Goal: Transaction & Acquisition: Purchase product/service

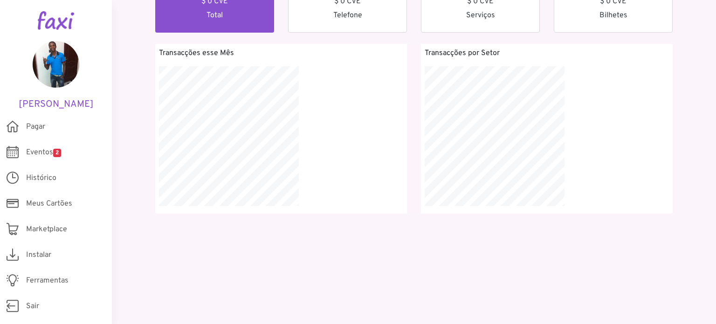
scroll to position [138, 0]
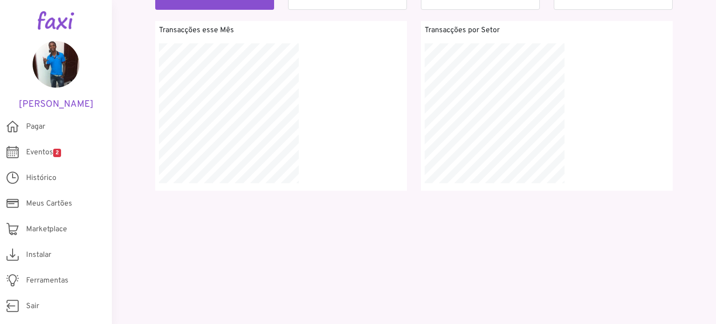
click at [201, 29] on p "Transacções esse Mês" at bounding box center [281, 30] width 244 height 11
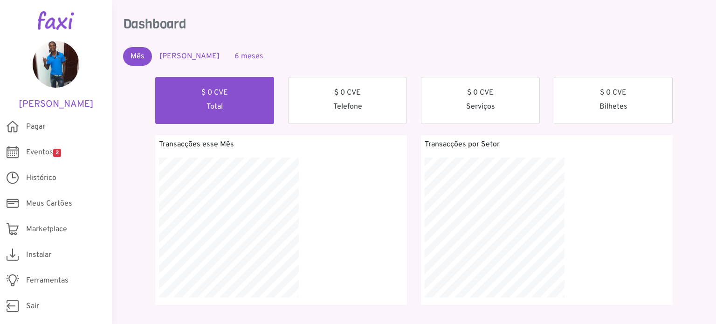
scroll to position [0, 0]
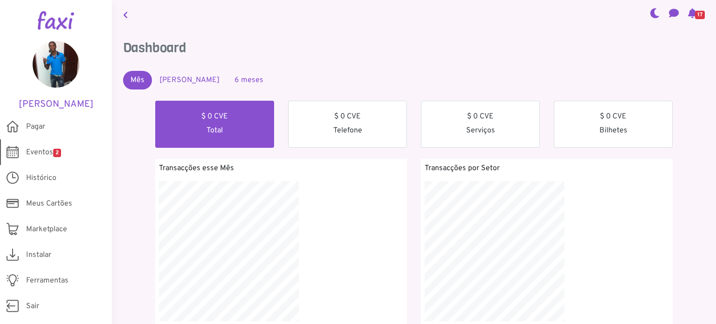
click at [33, 154] on span "Eventos 2" at bounding box center [43, 152] width 35 height 11
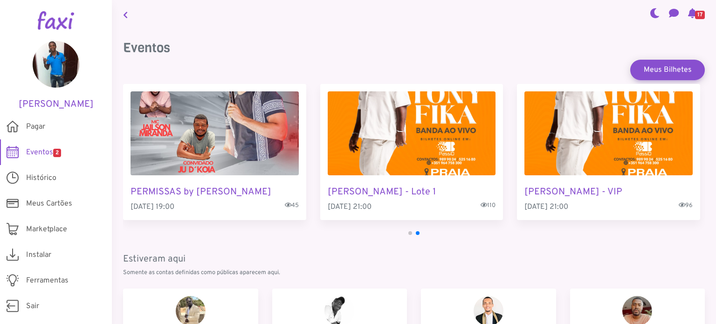
click at [391, 142] on img "2 / 4" at bounding box center [412, 133] width 168 height 84
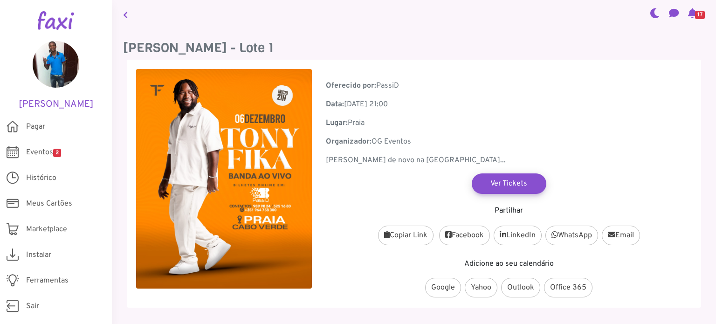
click at [375, 203] on div "Partilhar Copiar Link Share Facebook LinkedIn Messenger WhatsApp Viber Telegram…" at bounding box center [509, 246] width 366 height 104
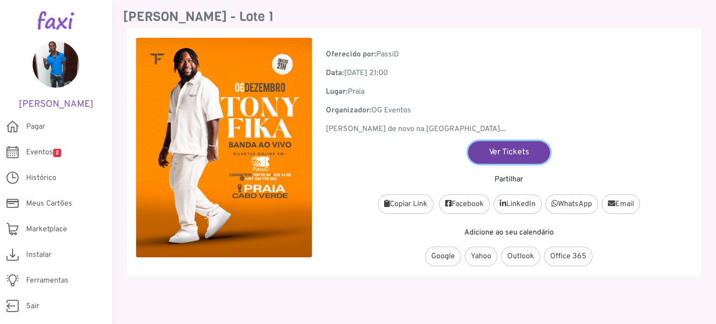
click at [502, 151] on link "Ver Tickets" at bounding box center [509, 152] width 82 height 22
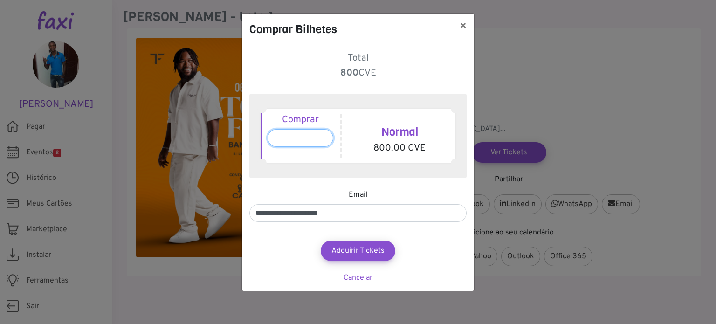
click at [323, 135] on input "*" at bounding box center [300, 138] width 66 height 18
click at [418, 186] on div "**********" at bounding box center [358, 168] width 232 height 246
type input "*"
click at [324, 141] on input "*" at bounding box center [300, 138] width 66 height 18
click at [359, 275] on link "Cancelar" at bounding box center [357, 277] width 29 height 9
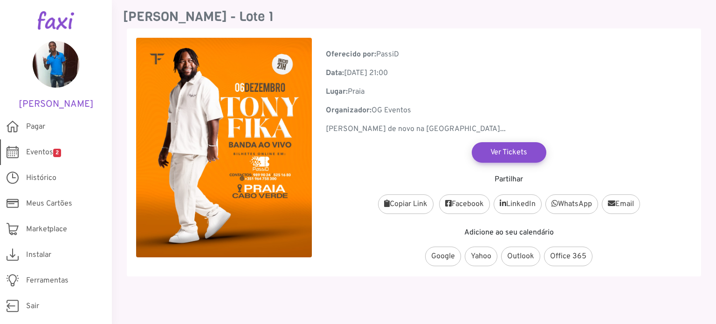
click at [52, 152] on span "Eventos 2" at bounding box center [43, 152] width 35 height 11
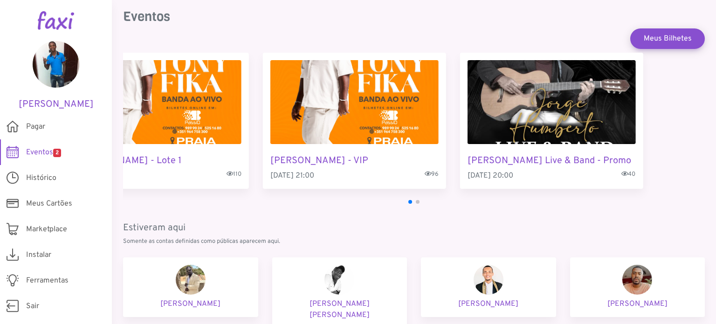
click at [315, 161] on div "[PERSON_NAME] - VIP [DATE] 21:00 96" at bounding box center [354, 121] width 183 height 136
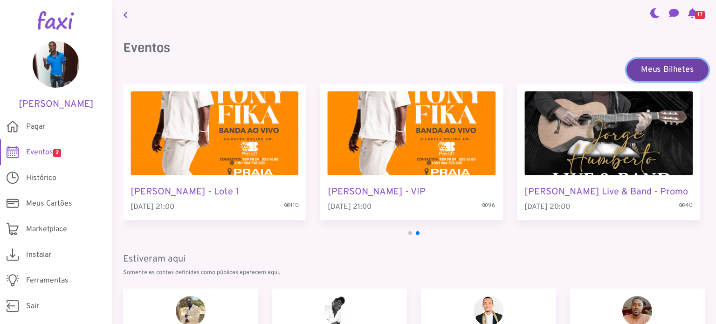
click at [652, 70] on link "Meus Bilhetes" at bounding box center [667, 69] width 82 height 22
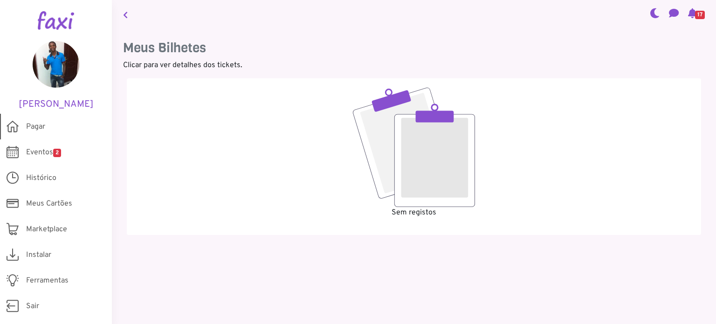
click at [39, 122] on span "Pagar" at bounding box center [35, 126] width 19 height 11
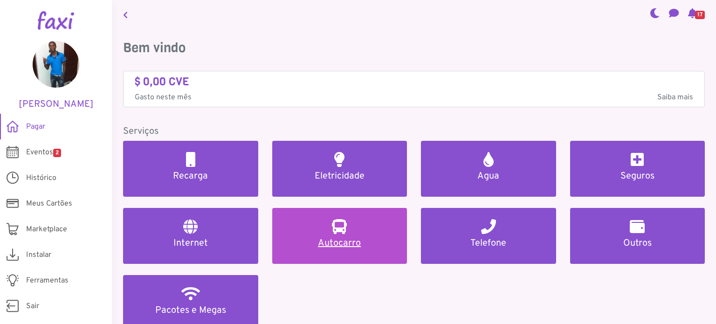
scroll to position [47, 0]
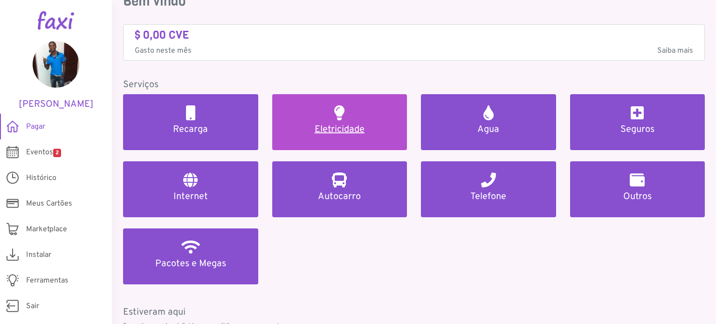
click at [332, 124] on h5 "Eletricidade" at bounding box center [339, 129] width 113 height 11
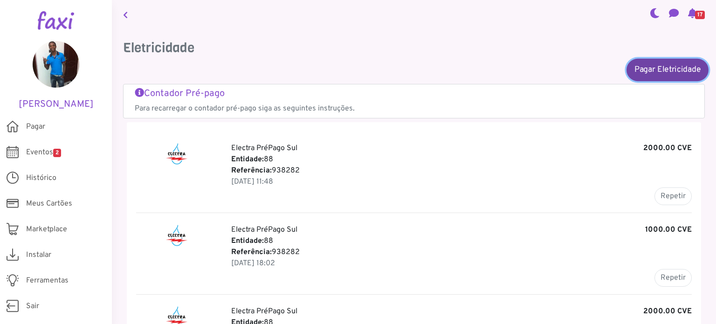
click at [643, 70] on link "Pagar Eletricidade" at bounding box center [667, 69] width 82 height 22
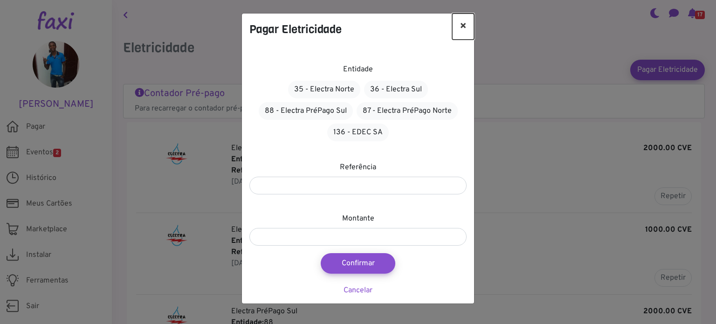
click at [460, 23] on button "×" at bounding box center [463, 27] width 22 height 26
